Goal: Task Accomplishment & Management: Use online tool/utility

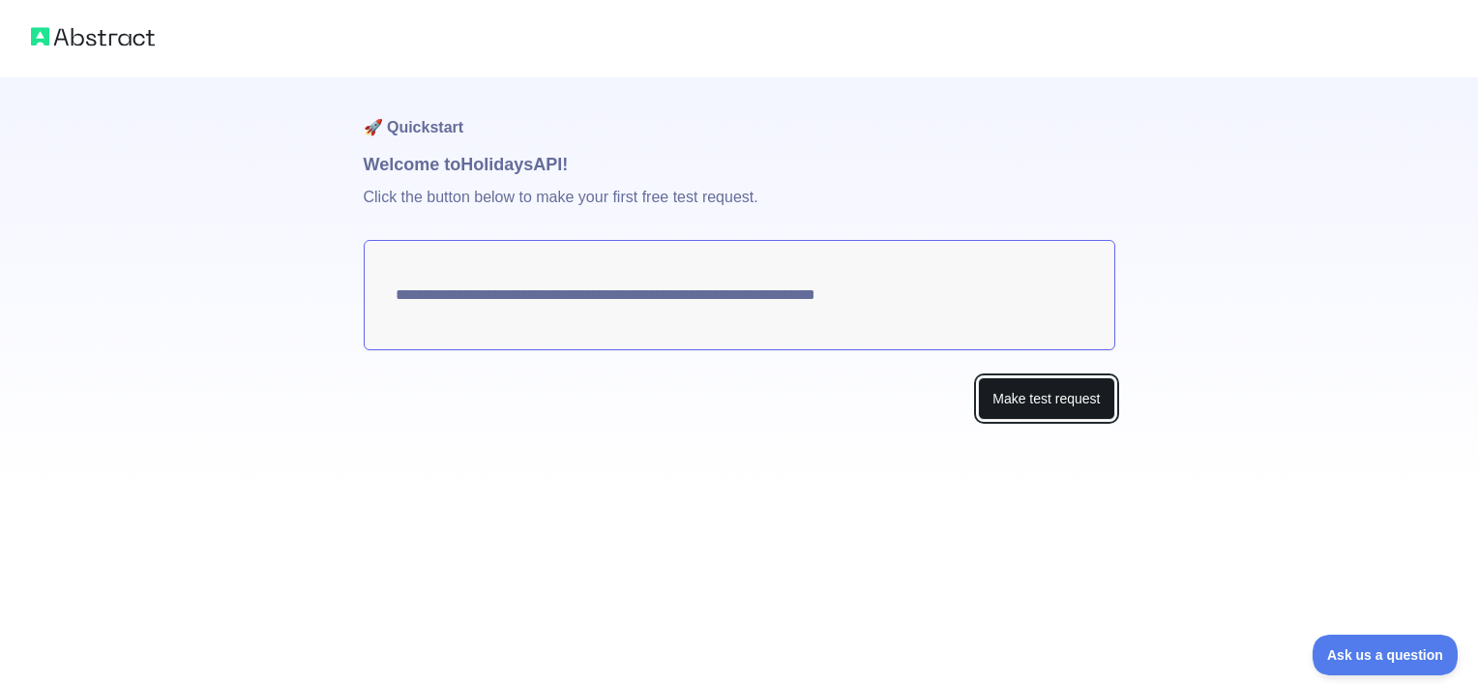
click at [1042, 402] on button "Make test request" at bounding box center [1046, 399] width 136 height 44
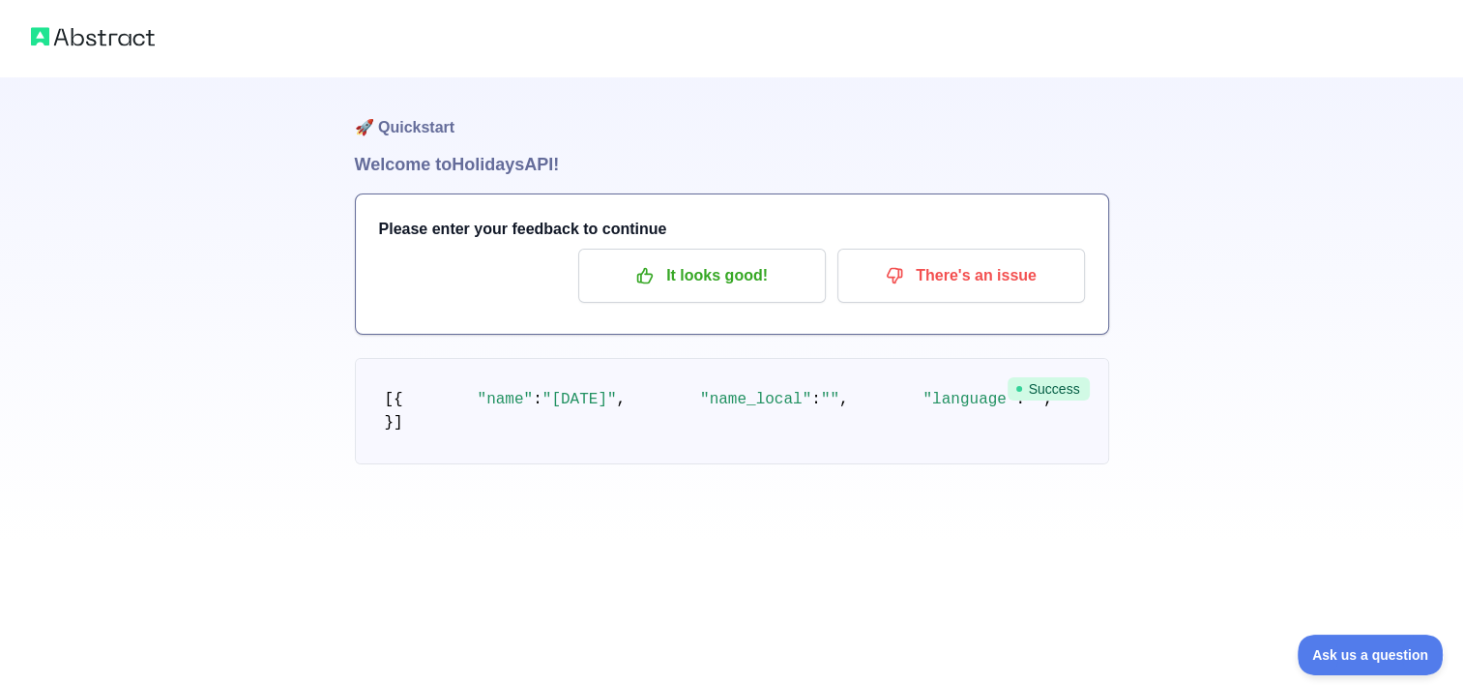
click at [1203, 301] on div "🚀 Quickstart Welcome to Holidays API! Please enter your feedback to continue It…" at bounding box center [731, 271] width 1463 height 542
click at [750, 259] on p "It looks good!" at bounding box center [702, 275] width 219 height 33
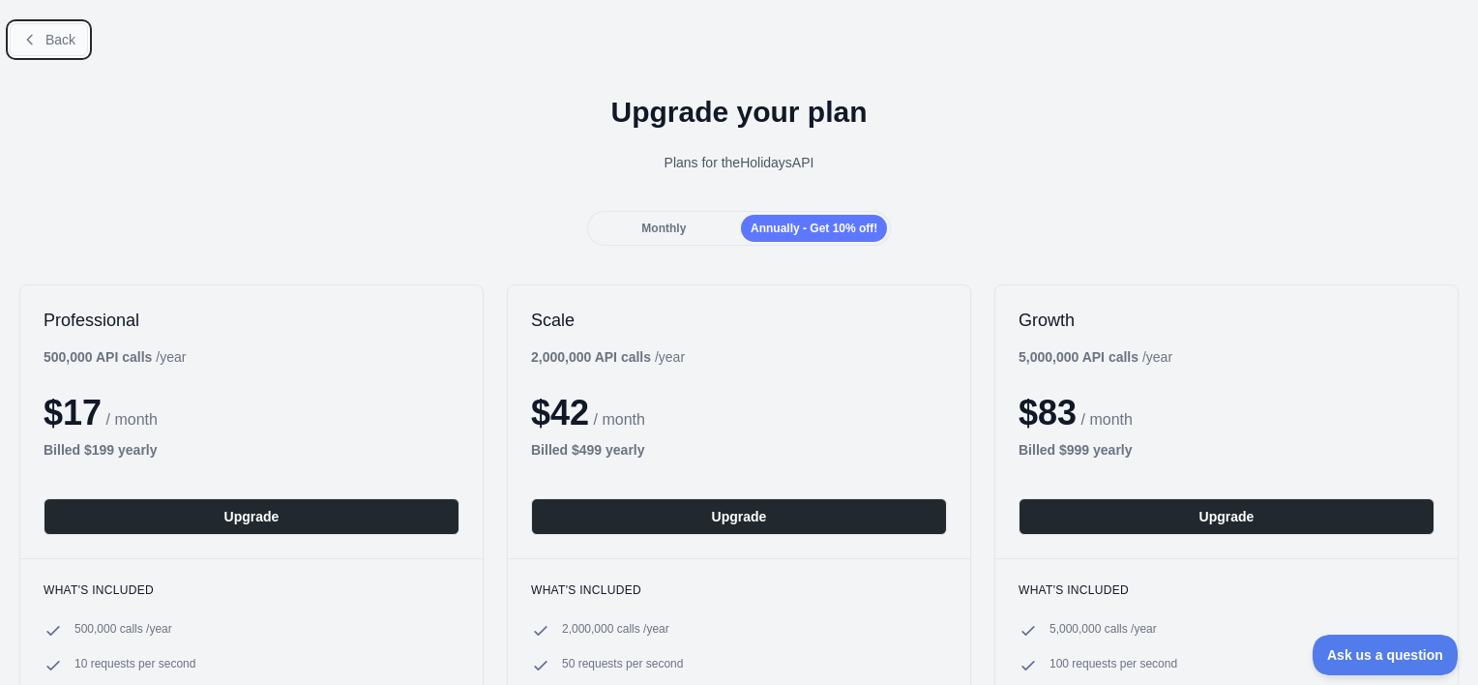
click at [73, 43] on span "Back" at bounding box center [60, 39] width 30 height 15
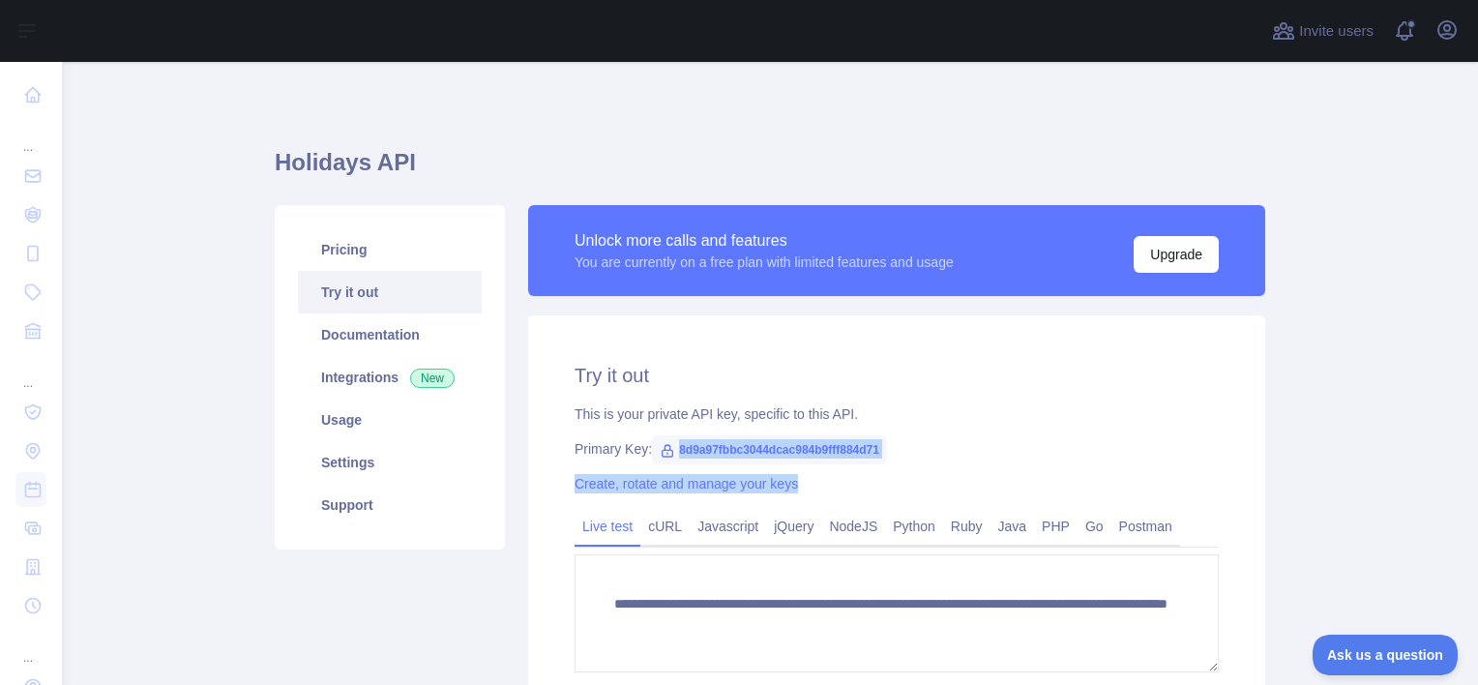
drag, startPoint x: 668, startPoint y: 449, endPoint x: 882, endPoint y: 465, distance: 214.3
click at [882, 465] on div "**********" at bounding box center [896, 545] width 737 height 460
copy div "8d9a97fbbc3044dcac984b9fff884d71 Create, rotate and manage your keys"
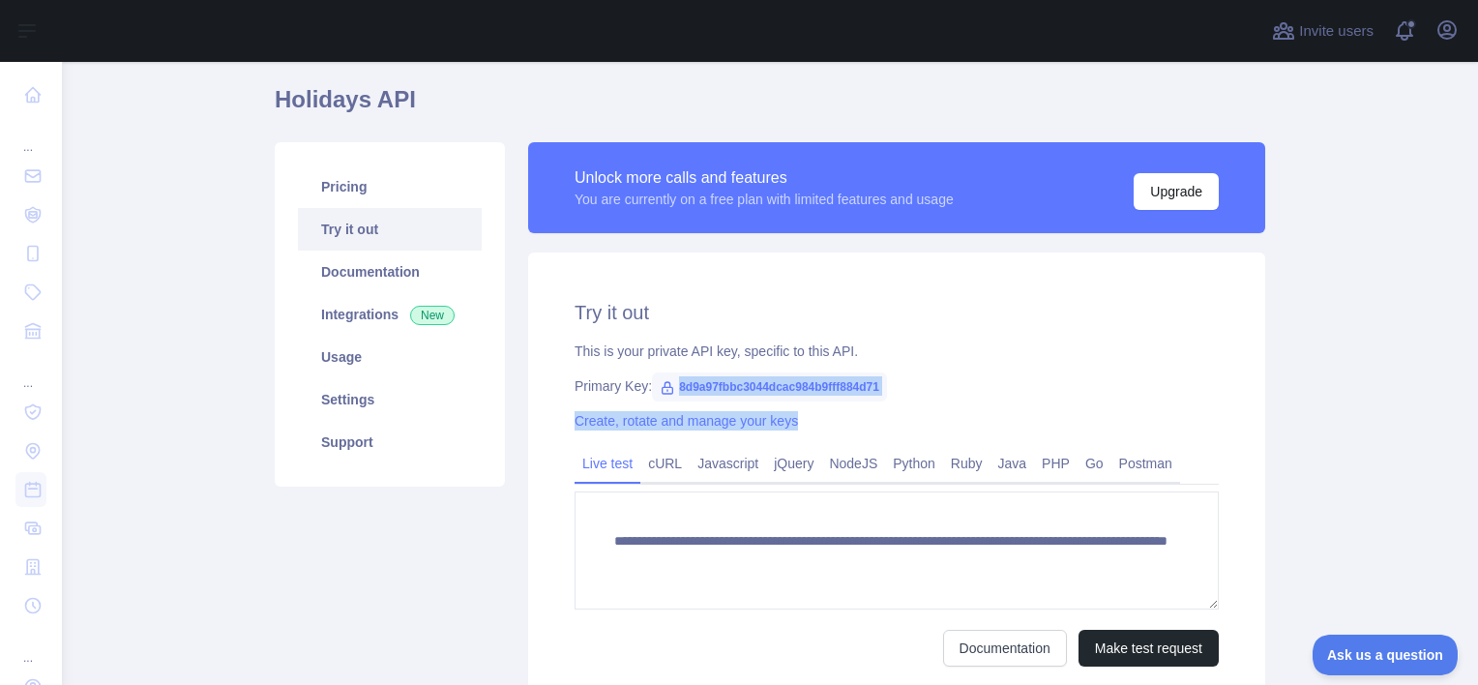
scroll to position [97, 0]
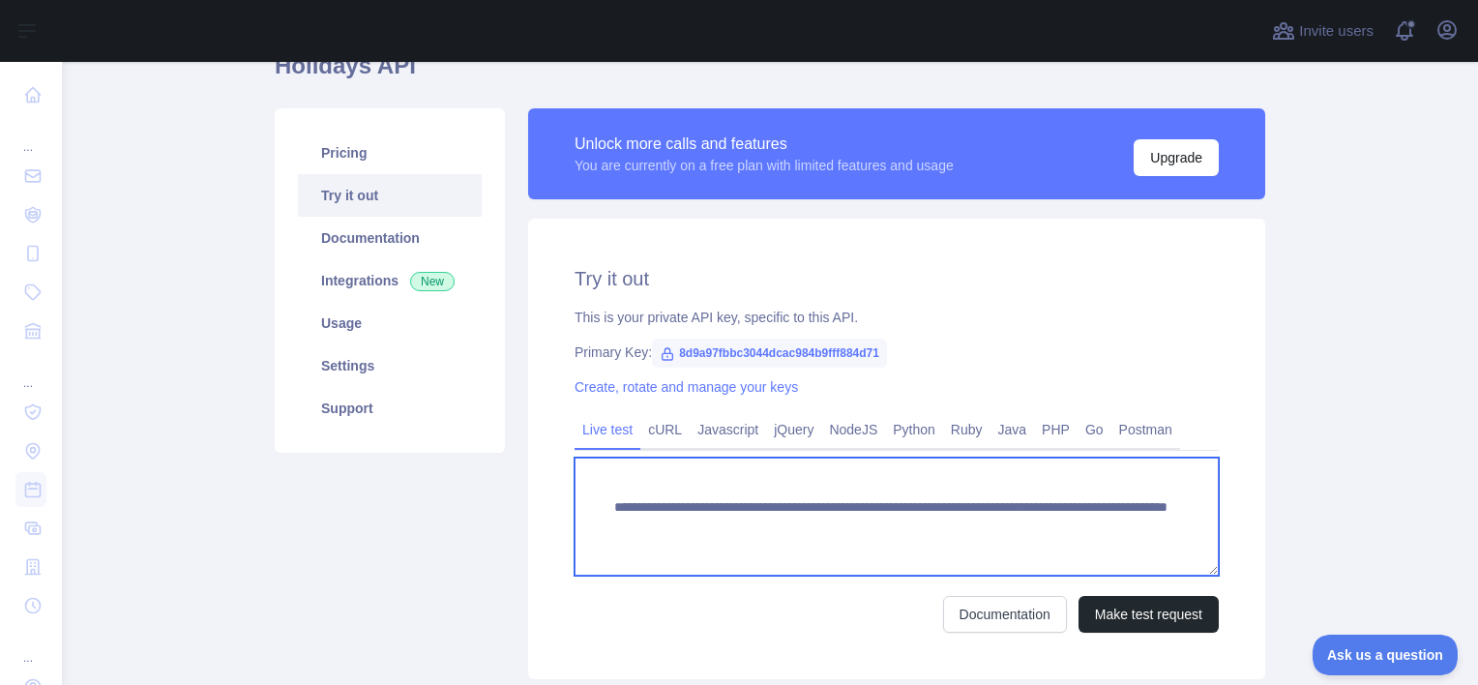
drag, startPoint x: 607, startPoint y: 511, endPoint x: 1176, endPoint y: 523, distance: 568.7
click at [1176, 523] on textarea "**********" at bounding box center [896, 516] width 644 height 118
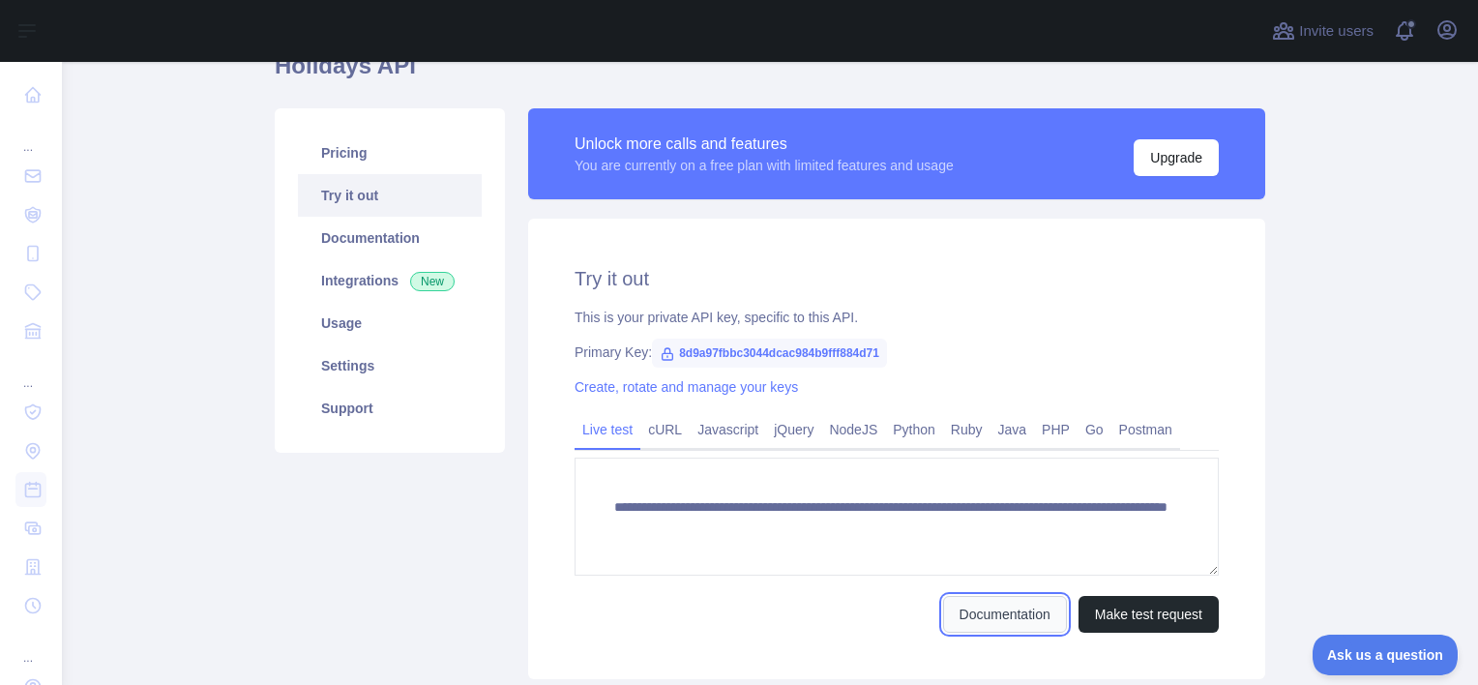
click at [982, 607] on link "Documentation" at bounding box center [1005, 614] width 124 height 37
